Goal: Find contact information: Find contact information

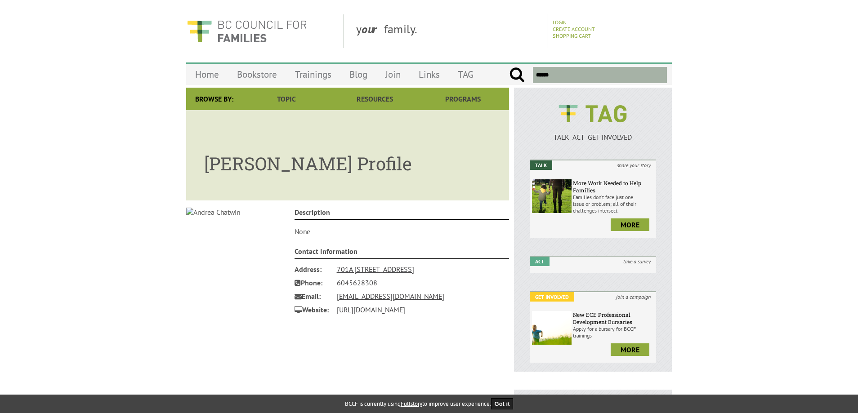
click at [373, 308] on link "[URL][DOMAIN_NAME]" at bounding box center [371, 309] width 68 height 9
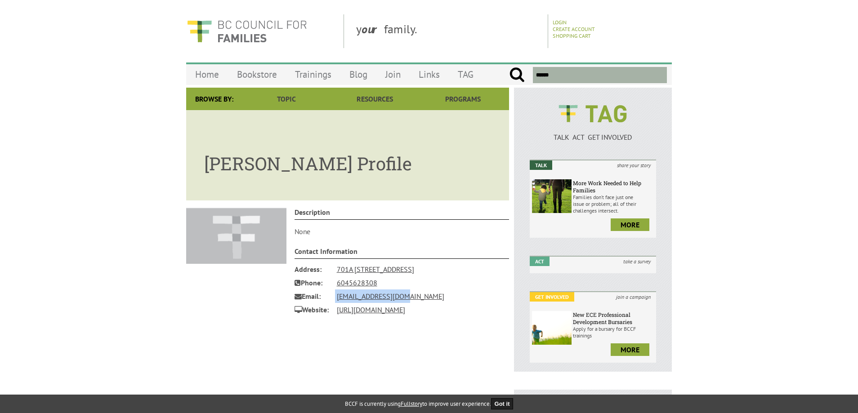
drag, startPoint x: 408, startPoint y: 297, endPoint x: 332, endPoint y: 297, distance: 76.0
click at [332, 297] on li "Email info@achildssong.ca" at bounding box center [402, 296] width 215 height 13
copy li "[EMAIL_ADDRESS][DOMAIN_NAME]"
